Goal: Navigation & Orientation: Find specific page/section

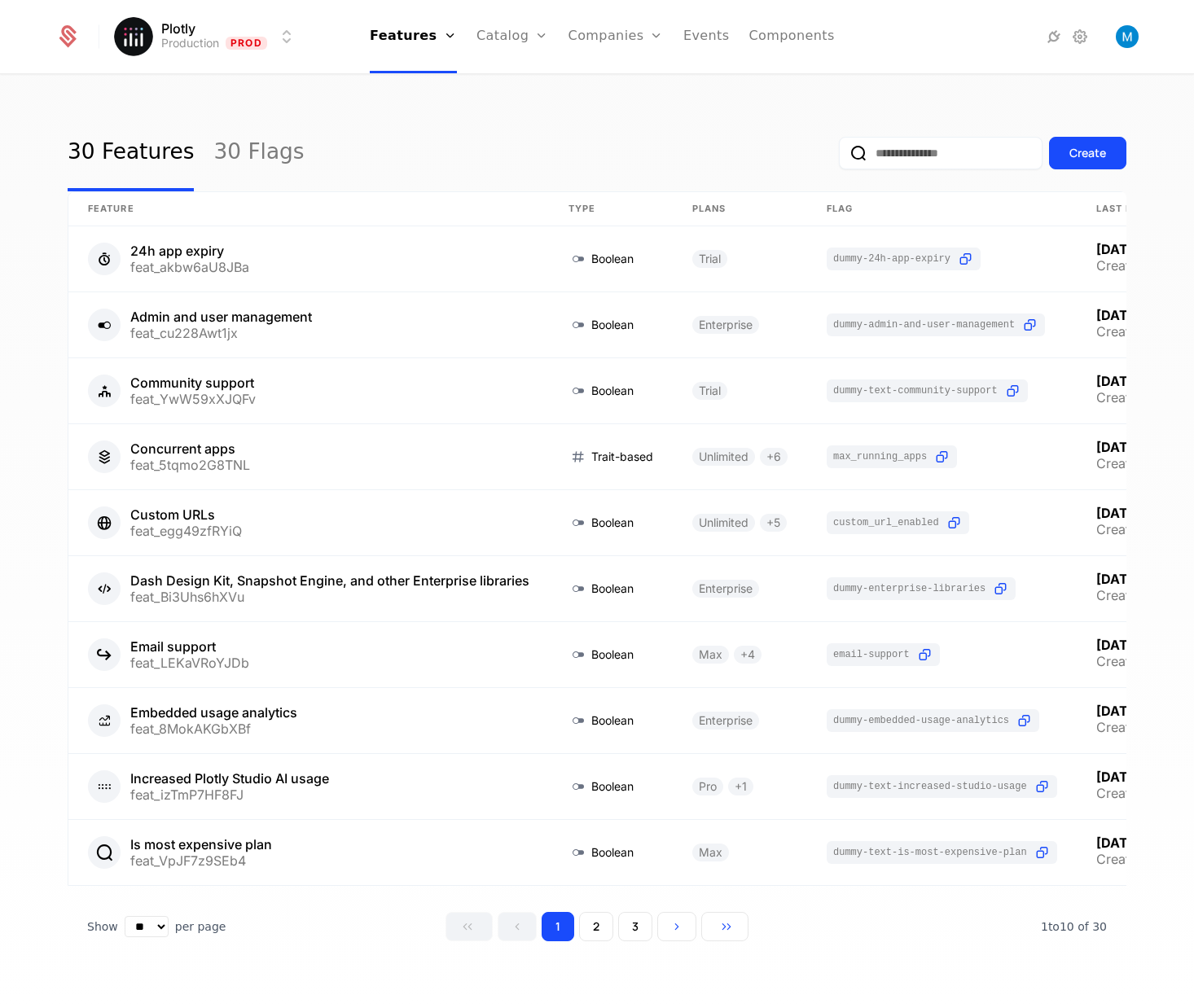
click at [528, 84] on link "Plans" at bounding box center [537, 80] width 84 height 13
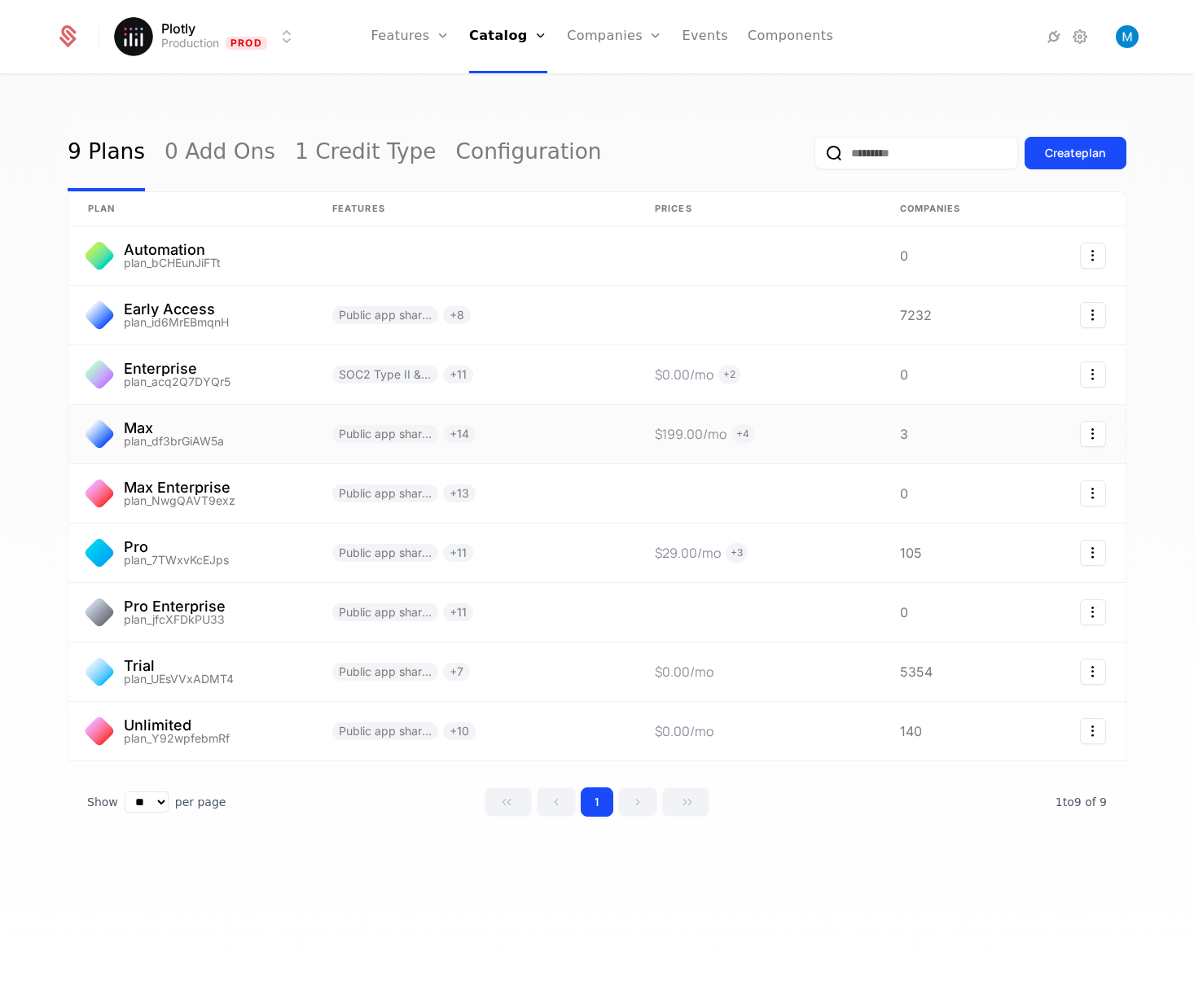
click at [225, 436] on link at bounding box center [190, 435] width 244 height 59
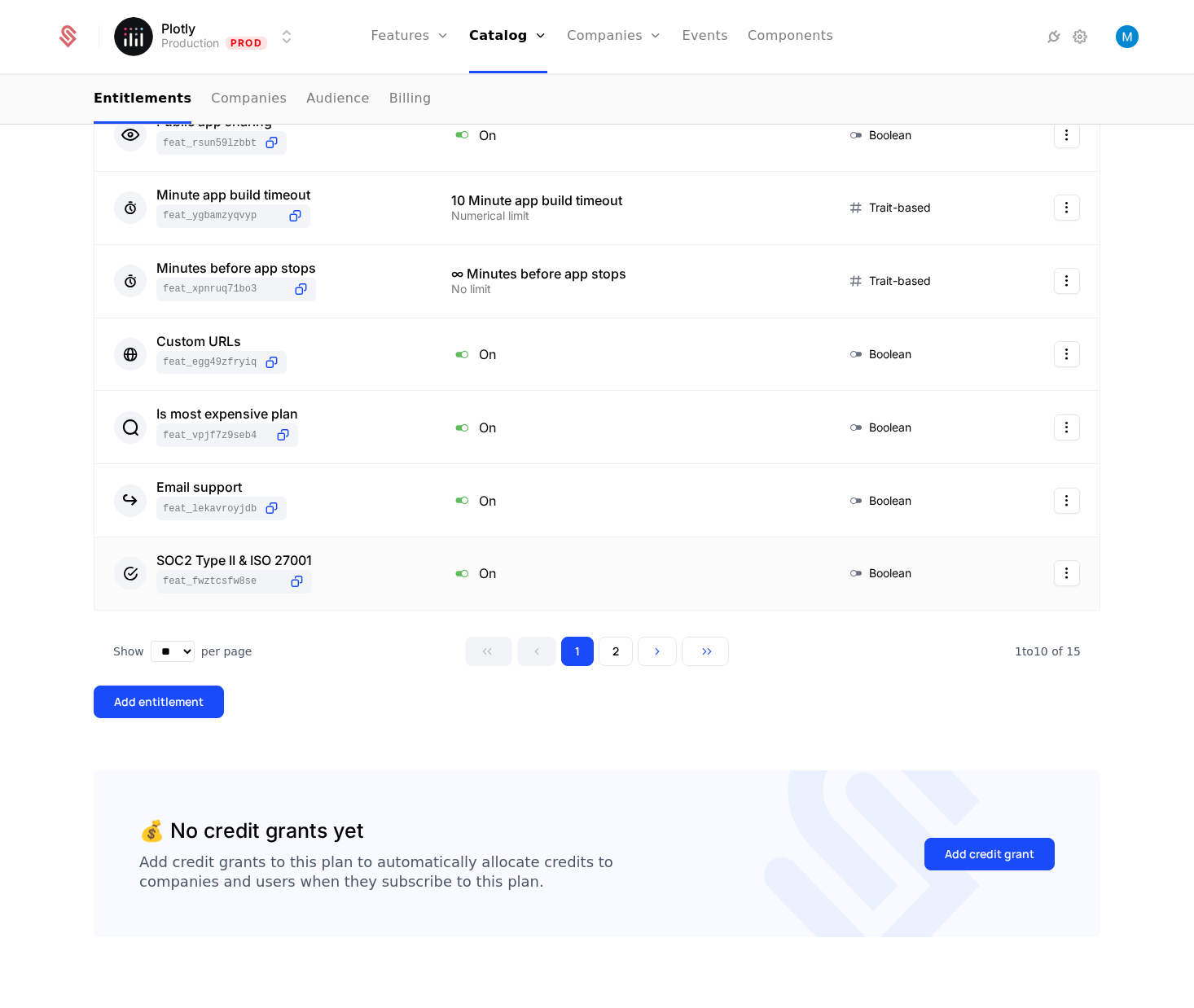
scroll to position [199, 0]
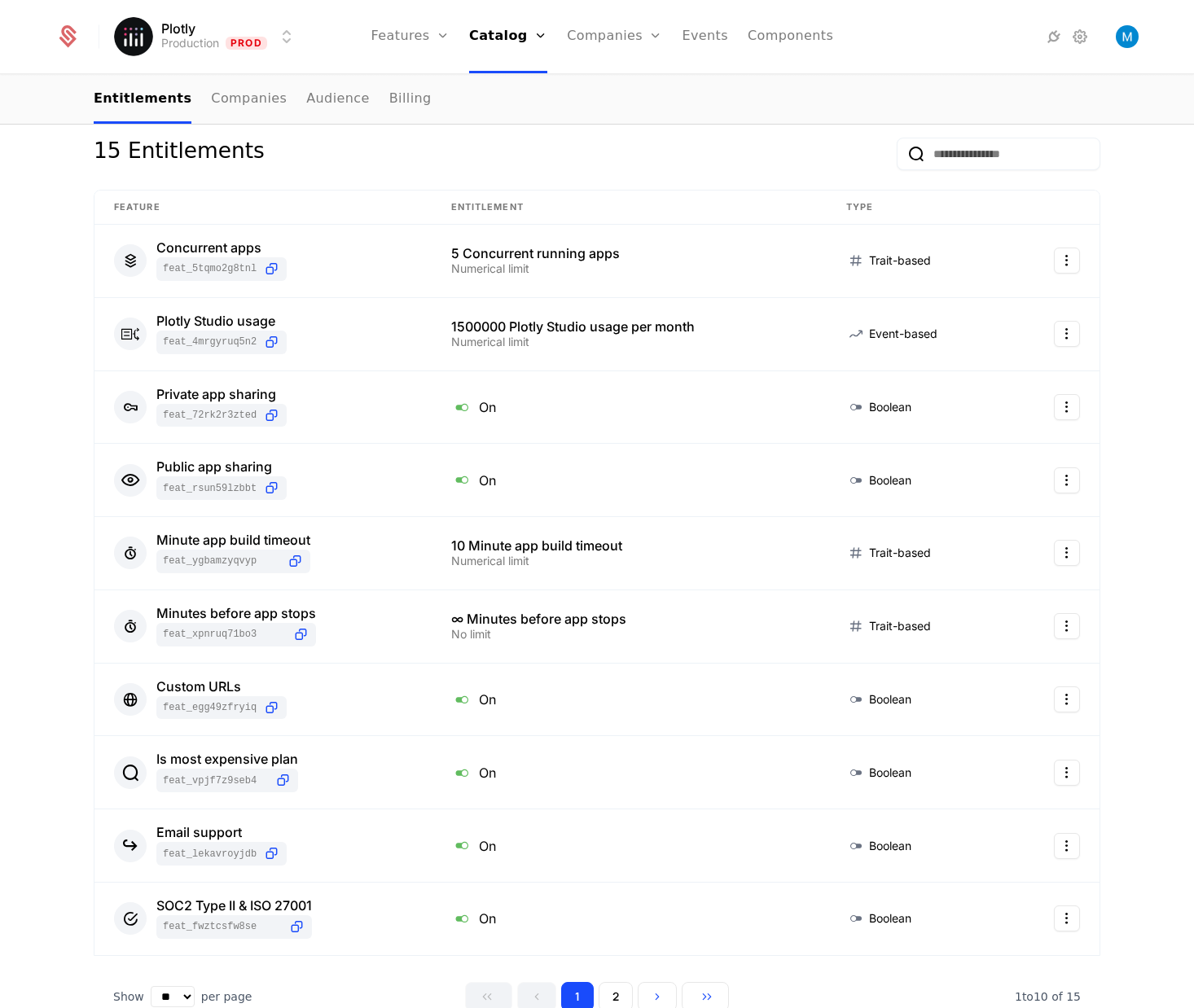
click at [314, 100] on link "Audience" at bounding box center [338, 100] width 64 height 48
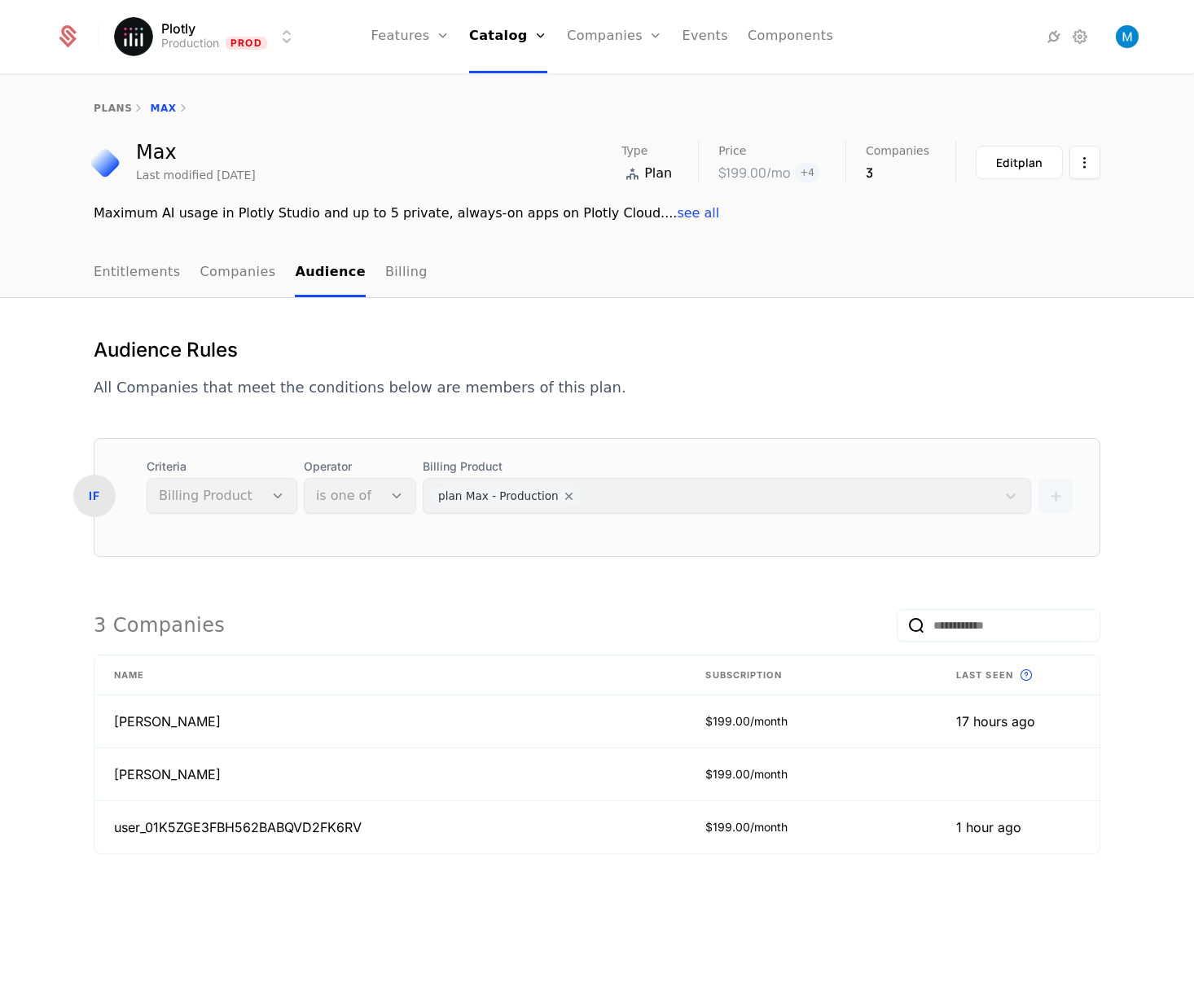
click at [728, 279] on nav "Entitlements Companies Audience Billing" at bounding box center [597, 273] width 1006 height 48
